Goal: Obtain resource: Download file/media

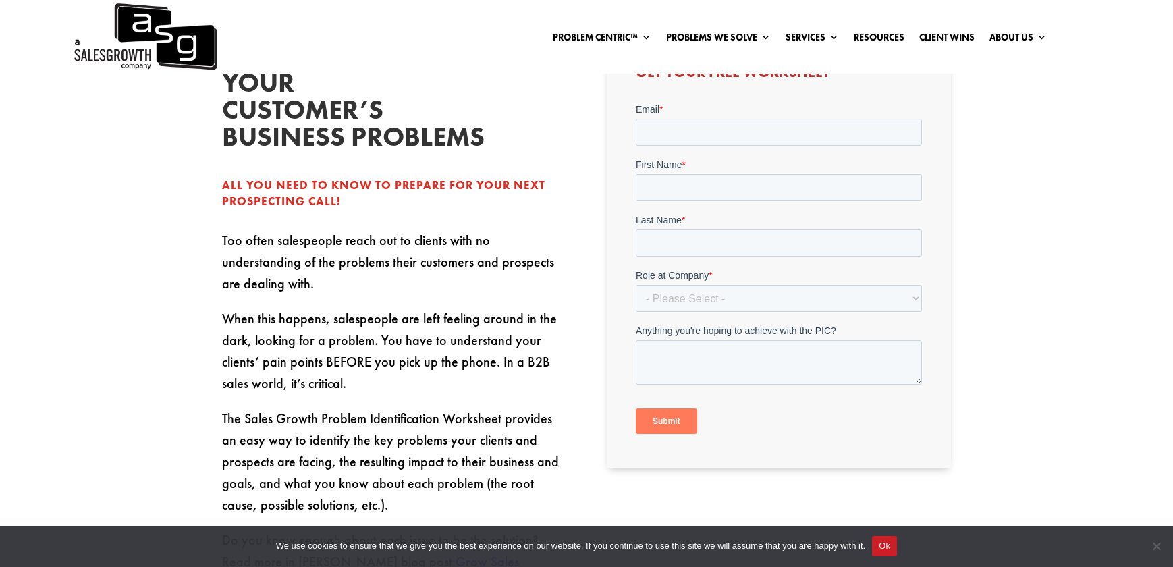
scroll to position [439, 0]
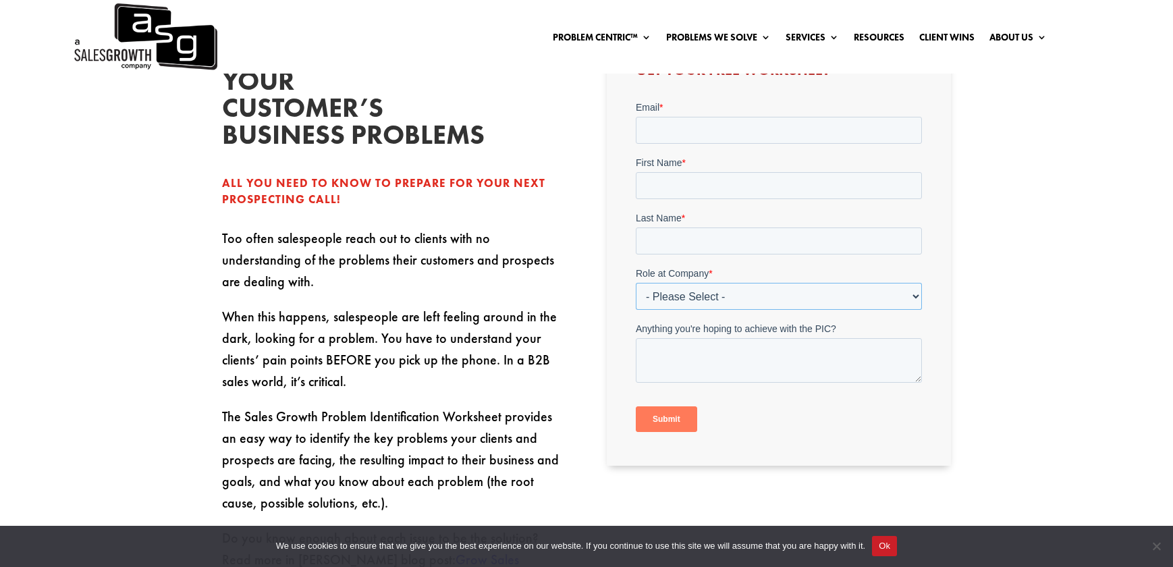
click at [734, 299] on select "- Please Select - C-Level (CRO, CSO, etc) Senior Leadership (VP of Sales, VP of…" at bounding box center [778, 296] width 286 height 27
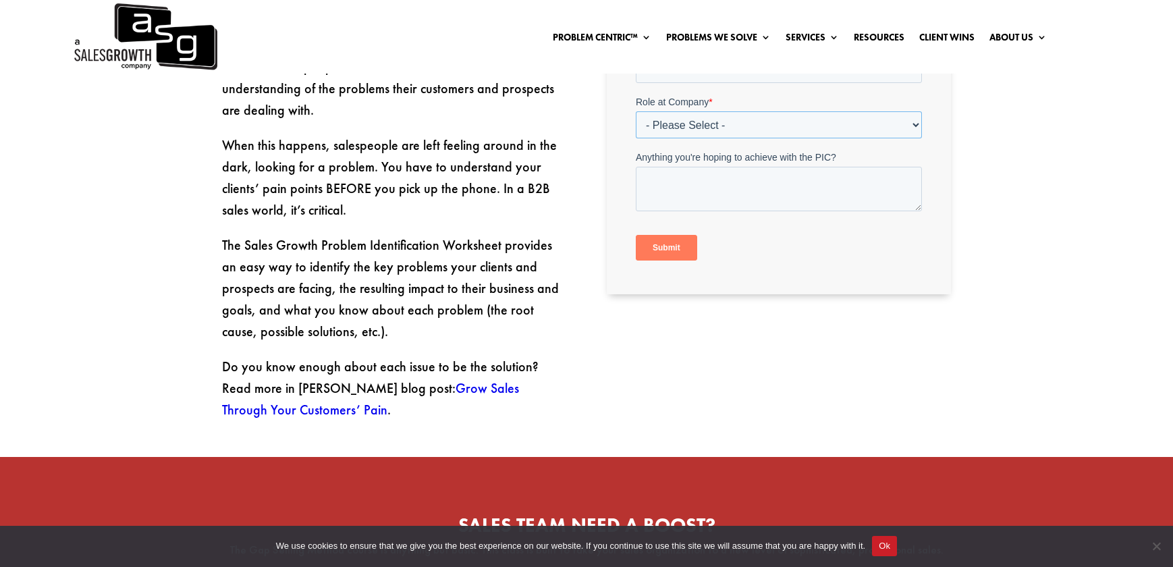
scroll to position [610, 0]
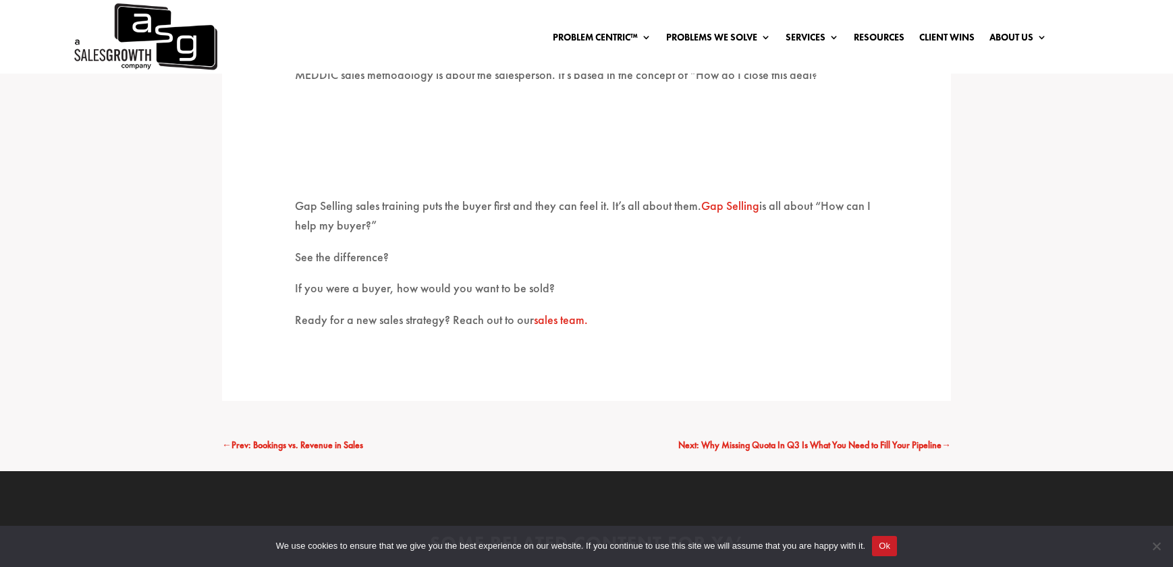
scroll to position [3872, 0]
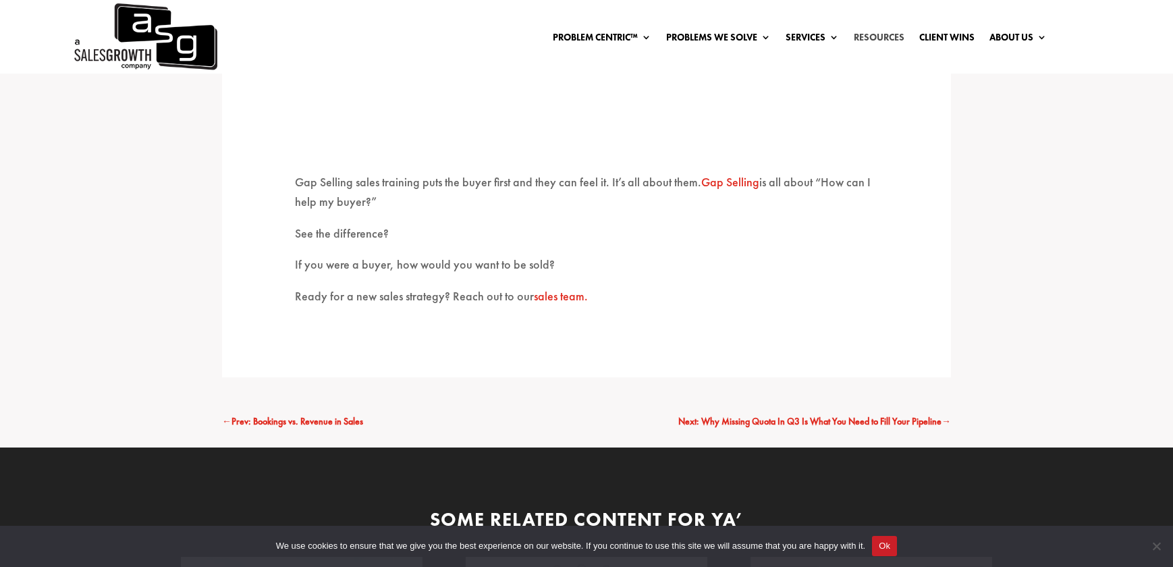
click at [870, 37] on link "Resources" at bounding box center [879, 39] width 51 height 15
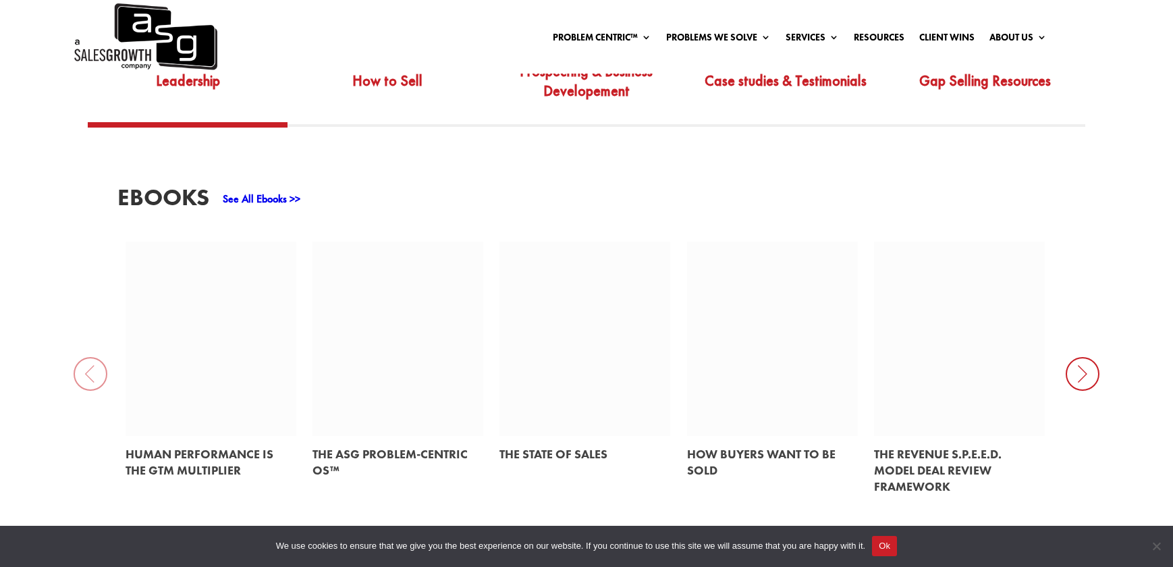
scroll to position [596, 0]
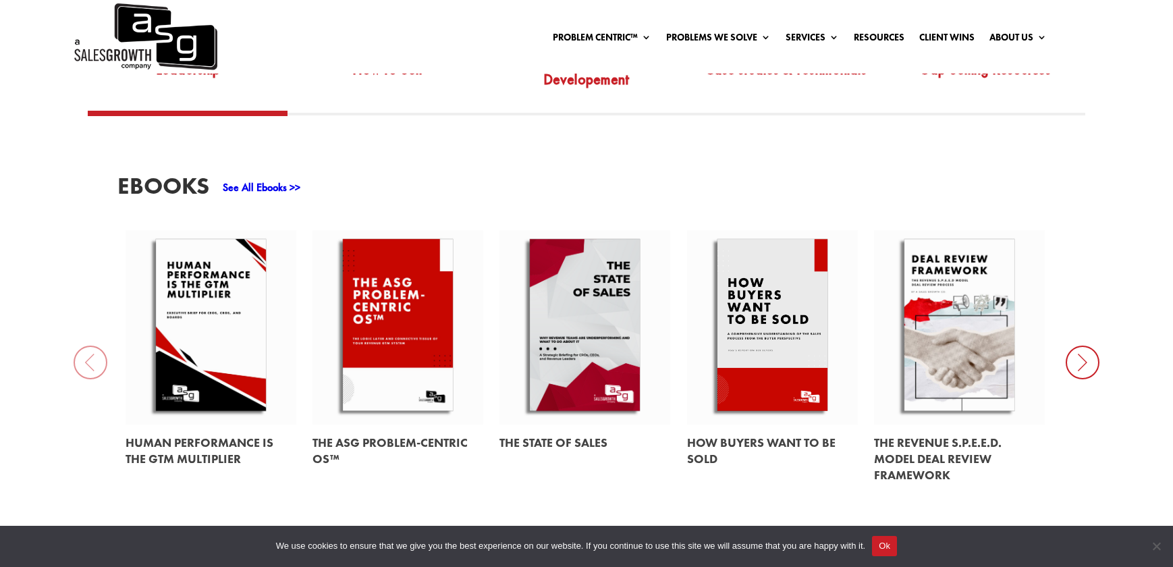
click at [1083, 348] on icon at bounding box center [1083, 363] width 34 height 34
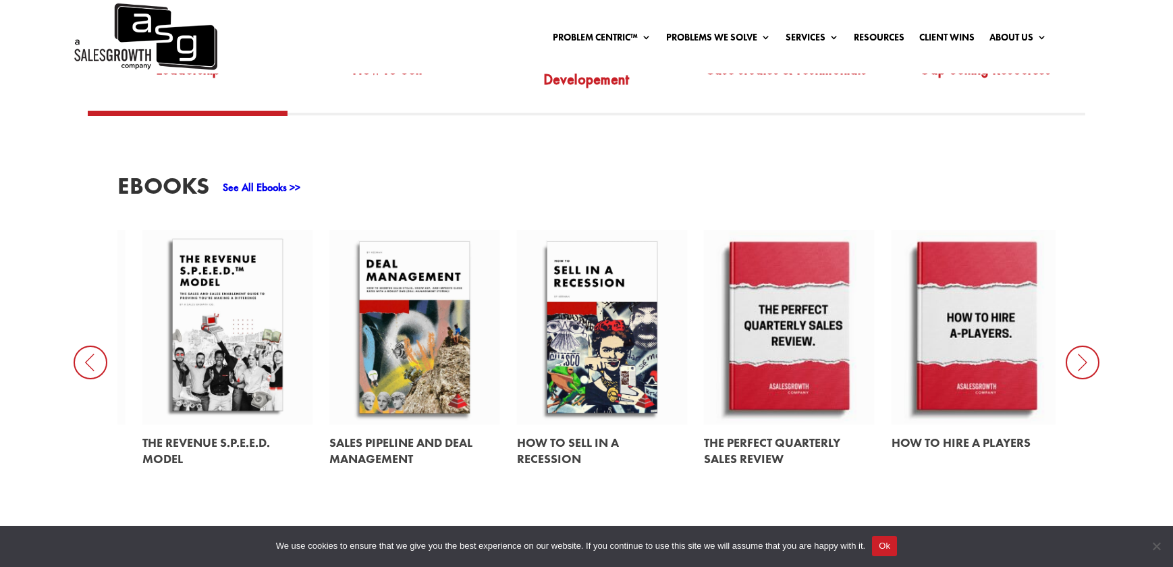
click at [402, 281] on link at bounding box center [414, 327] width 170 height 194
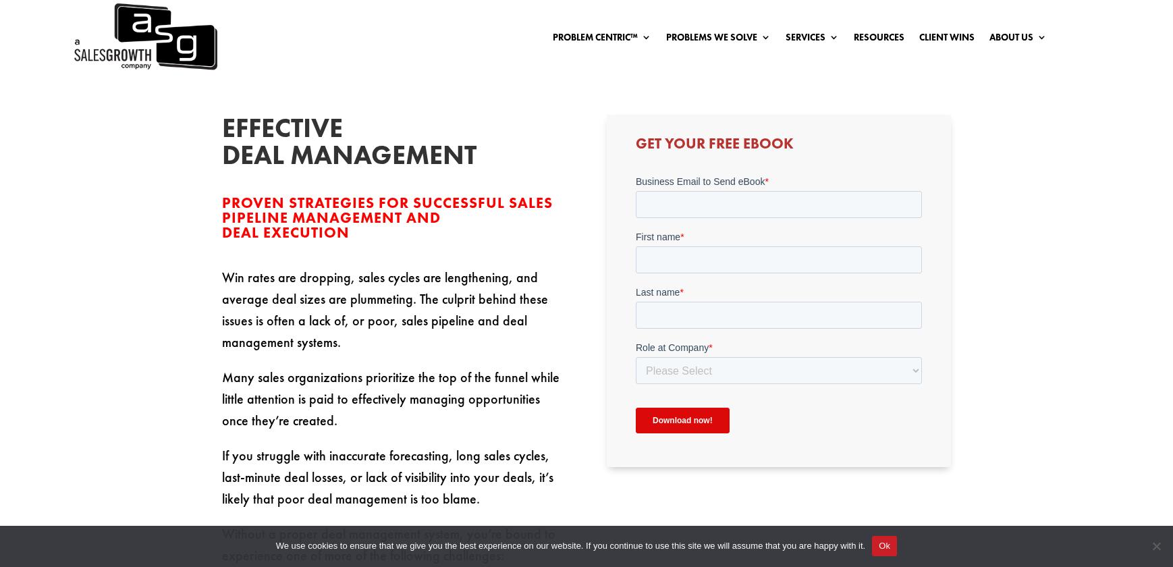
scroll to position [393, 0]
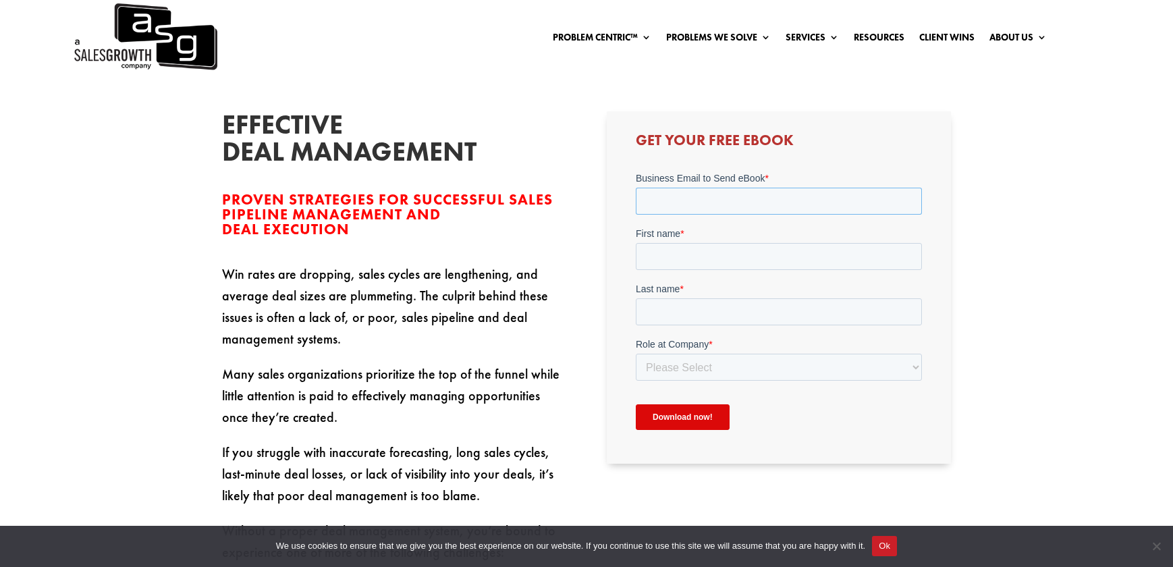
click at [707, 204] on input "Business Email to Send eBook *" at bounding box center [778, 201] width 286 height 27
